Goal: Answer question/provide support: Share knowledge or assist other users

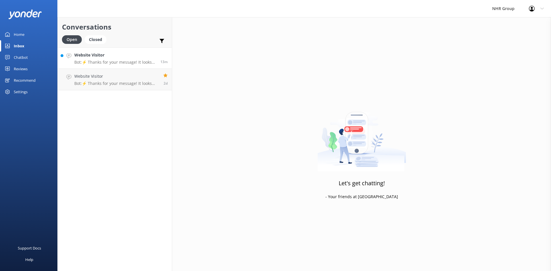
click at [79, 58] on h4 "Website Visitor" at bounding box center [115, 55] width 82 height 6
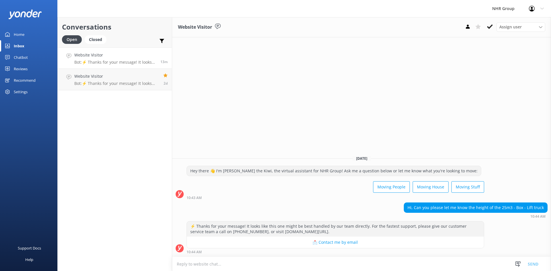
click at [26, 35] on link "Home" at bounding box center [28, 34] width 57 height 11
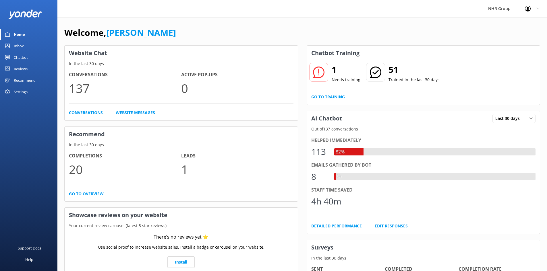
click at [335, 97] on link "Go to Training" at bounding box center [328, 97] width 34 height 6
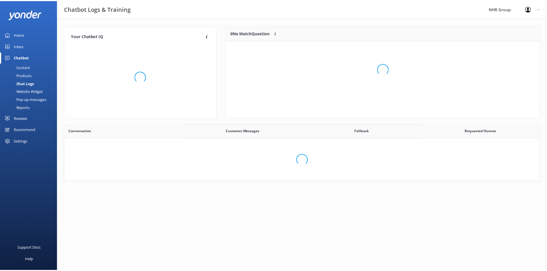
scroll to position [197, 471]
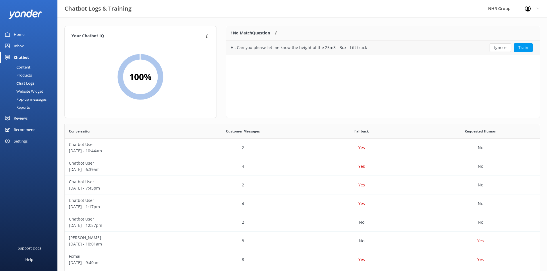
click at [455, 50] on div "Hi, Can you please let me know the height of the 25m3 - Box - Lift truck" at bounding box center [351, 47] width 250 height 14
click at [520, 46] on button "Train" at bounding box center [523, 47] width 19 height 9
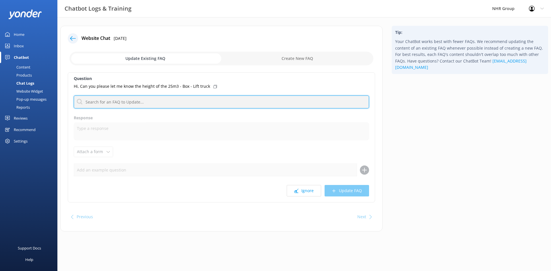
click at [164, 101] on input "text" at bounding box center [221, 102] width 295 height 13
type input "dimension"
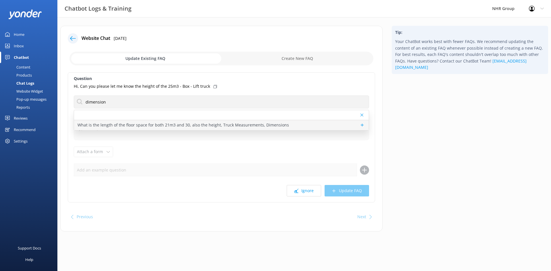
click at [113, 124] on p "What is the length of the floor space for both 21m3 and 30, also the height, Tr…" at bounding box center [183, 125] width 212 height 6
type textarea "Ah, you're talking details! Best to flick the team a message, they'll have the …"
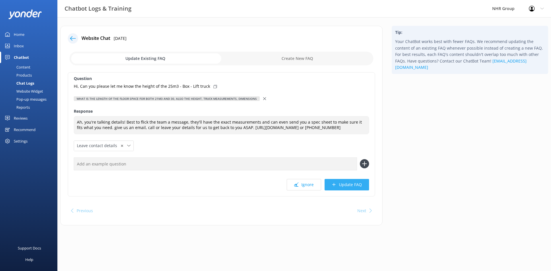
click at [336, 185] on icon at bounding box center [334, 185] width 4 height 4
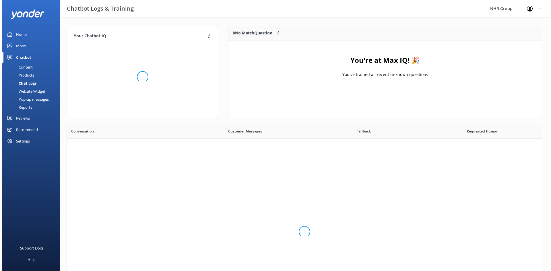
scroll to position [197, 471]
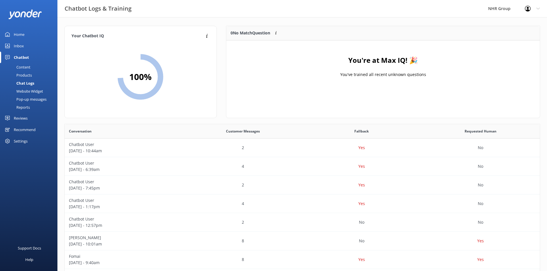
click at [26, 66] on div "Content" at bounding box center [16, 67] width 27 height 8
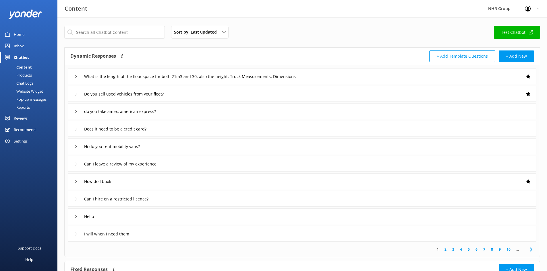
click at [344, 76] on div "What is the length of the floor space for both 21m3 and 30, also the height, Tr…" at bounding box center [302, 77] width 468 height 16
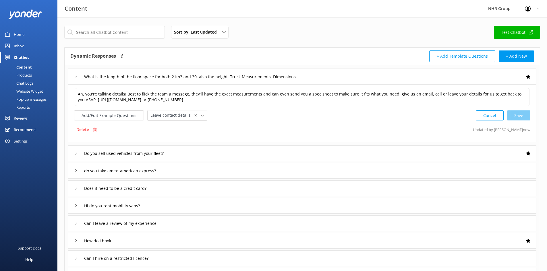
click at [342, 77] on div "What is the length of the floor space for both 21m3 and 30, also the height, Tr…" at bounding box center [302, 77] width 468 height 16
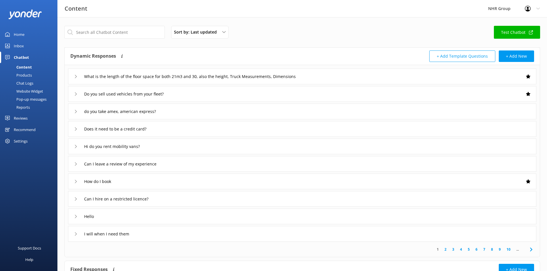
click at [17, 46] on div "Inbox" at bounding box center [19, 45] width 10 height 11
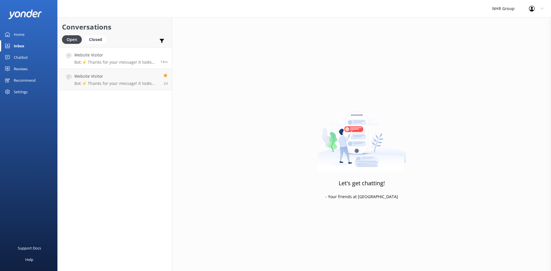
click at [118, 58] on h4 "Website Visitor" at bounding box center [115, 55] width 82 height 6
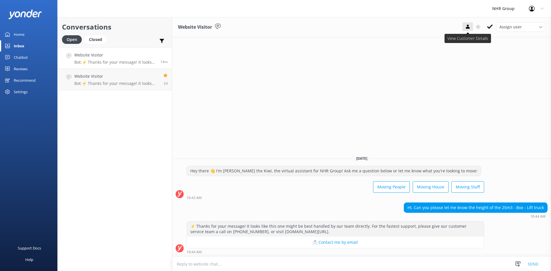
click at [470, 29] on icon at bounding box center [468, 27] width 6 height 6
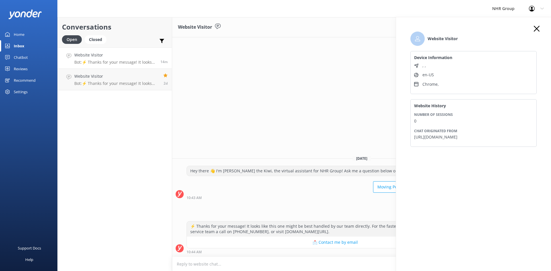
click at [537, 28] on use at bounding box center [537, 29] width 6 height 6
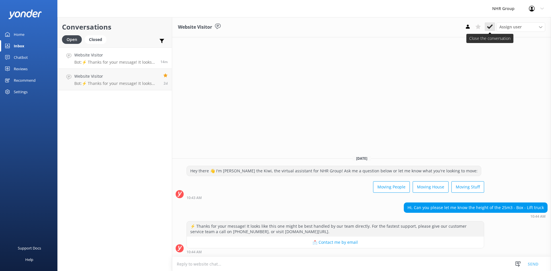
click at [492, 28] on icon at bounding box center [490, 27] width 6 height 6
